Goal: Complete application form

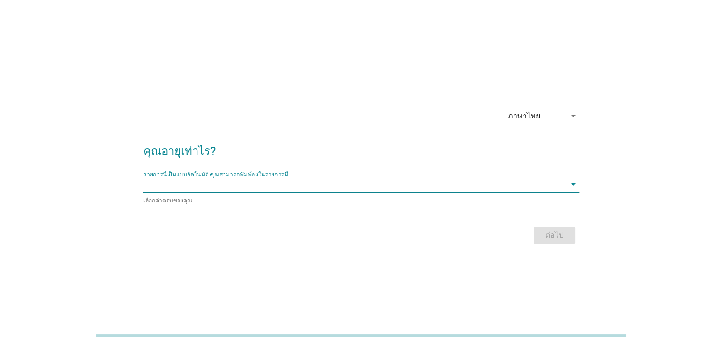
click at [304, 187] on input "รายการนี้เป็นแบบอัตโนมัติ คุณสามารถพิมพ์ลงในรายการนี้" at bounding box center [354, 184] width 423 height 15
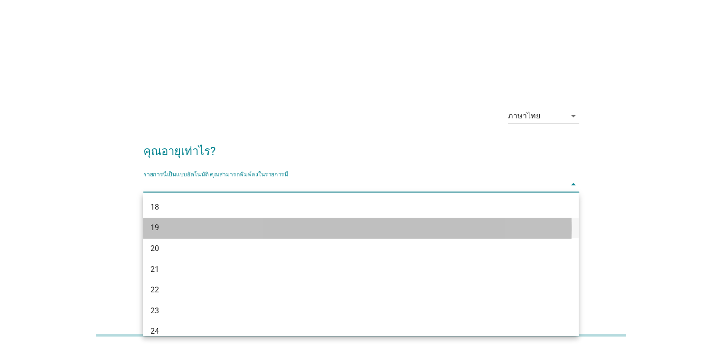
click at [253, 227] on div "19" at bounding box center [344, 227] width 386 height 11
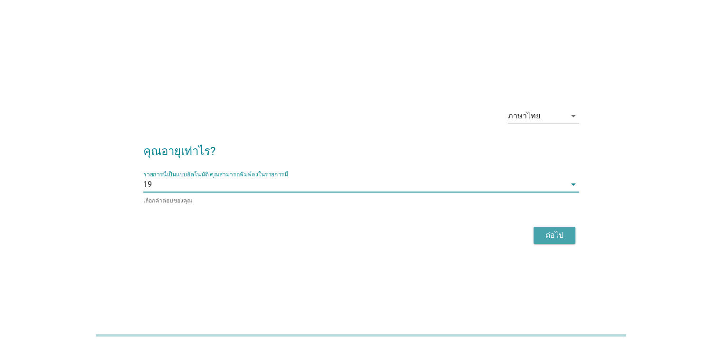
click at [549, 237] on div "ต่อไป" at bounding box center [554, 234] width 27 height 11
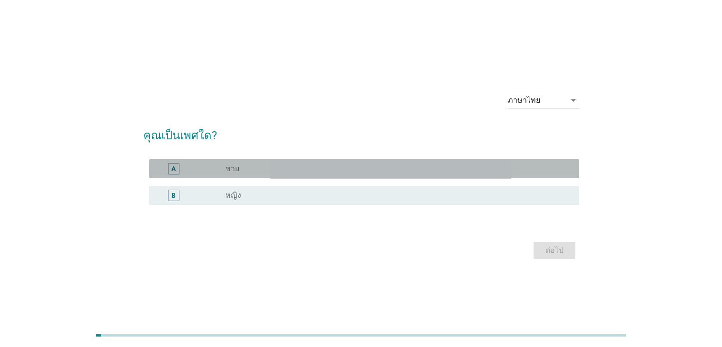
click at [188, 173] on div "A" at bounding box center [174, 168] width 35 height 11
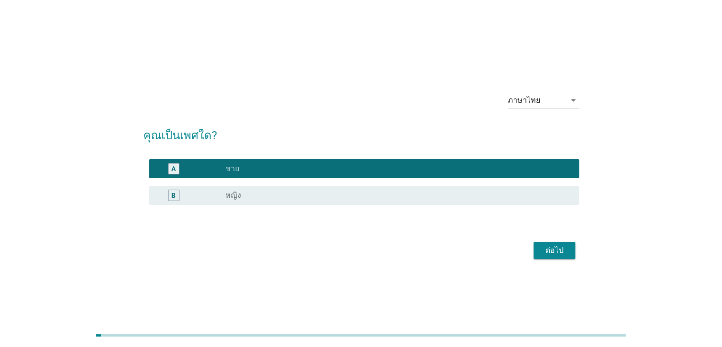
click at [542, 247] on div "ต่อไป" at bounding box center [554, 250] width 27 height 11
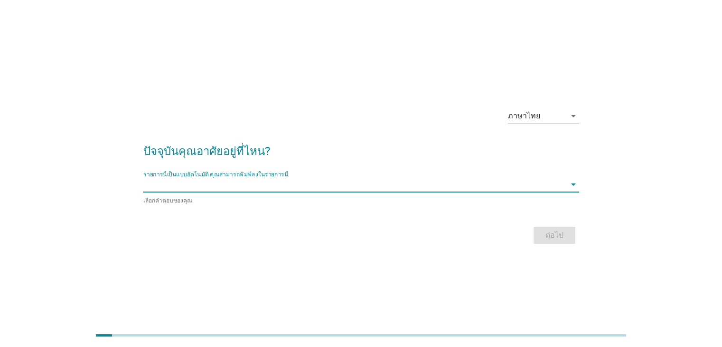
click at [171, 188] on input "รายการนี้เป็นแบบอัตโนมัติ คุณสามารถพิมพ์ลงในรายการนี้" at bounding box center [354, 184] width 423 height 15
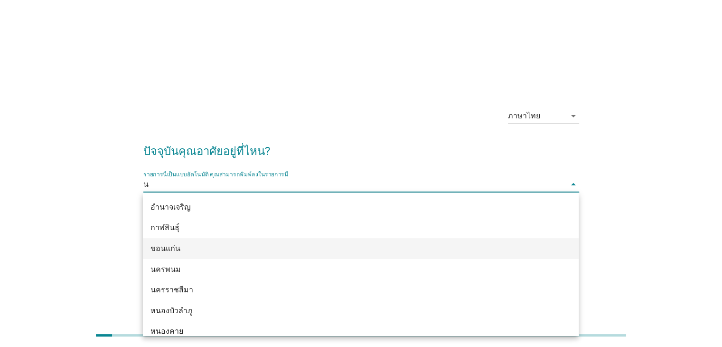
type input "นน"
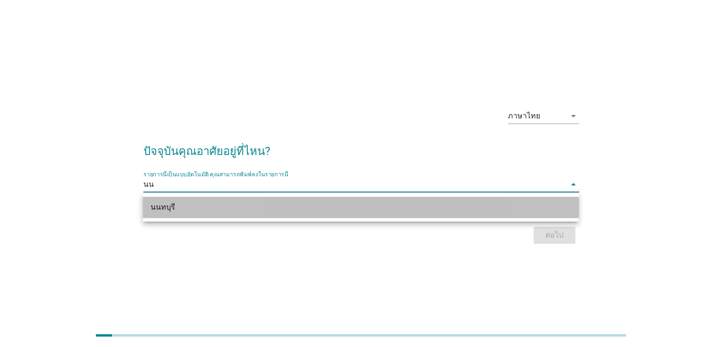
click at [188, 199] on div "นนทบุรี" at bounding box center [361, 207] width 436 height 21
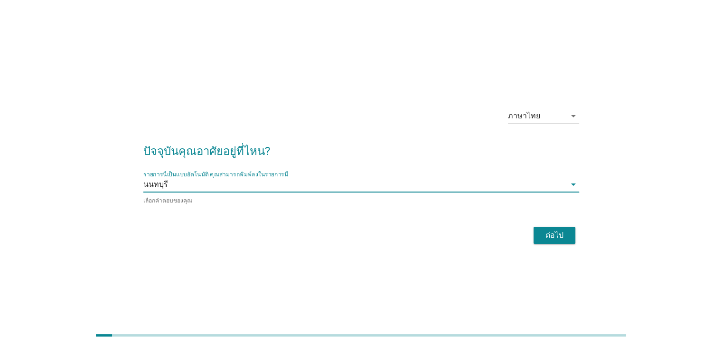
click at [547, 242] on div "ต่อไป" at bounding box center [361, 235] width 436 height 23
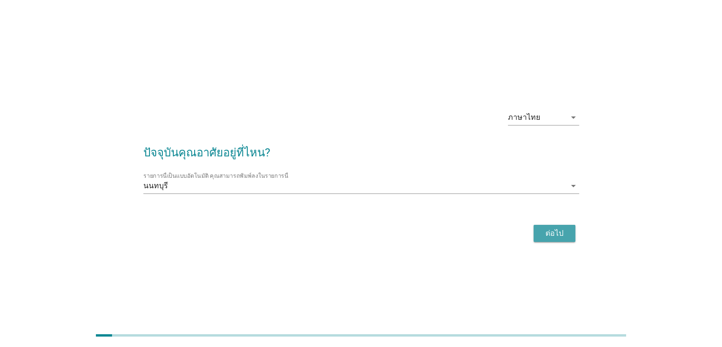
click at [548, 240] on button "ต่อไป" at bounding box center [555, 233] width 42 height 17
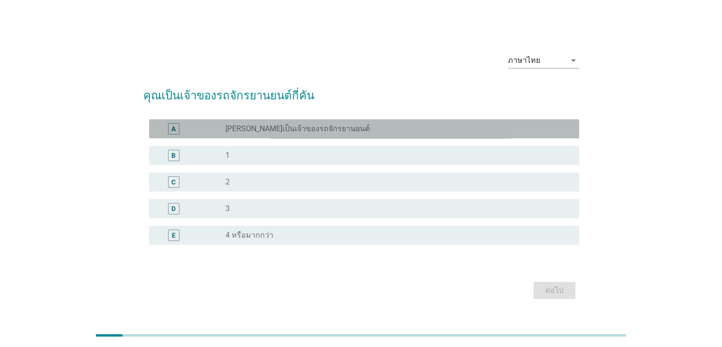
click at [188, 130] on div "A" at bounding box center [174, 128] width 35 height 11
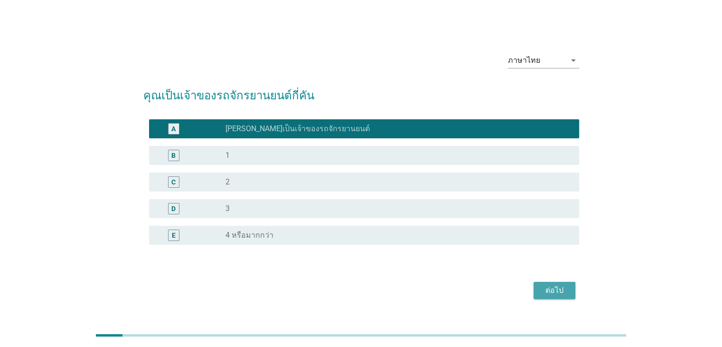
click at [554, 297] on button "ต่อไป" at bounding box center [555, 290] width 42 height 17
